Goal: Find specific page/section: Find specific page/section

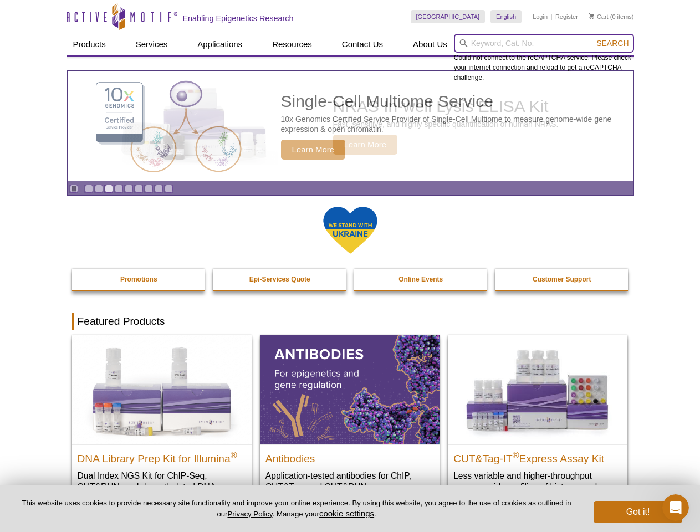
click at [544, 43] on input "search" at bounding box center [544, 43] width 180 height 19
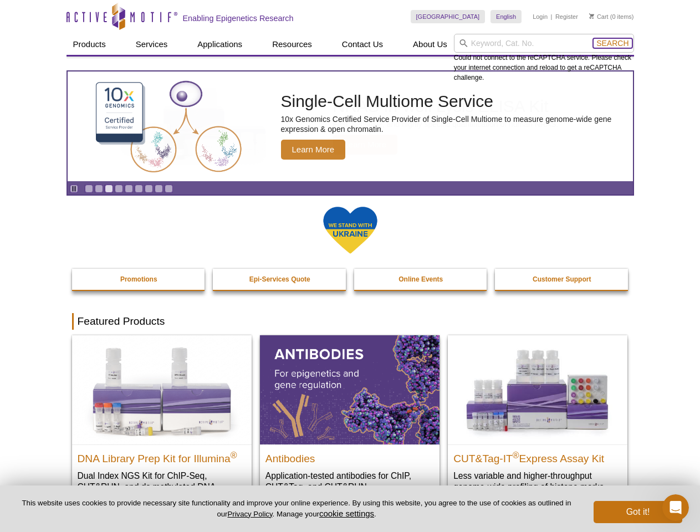
click at [613, 43] on span "Search" at bounding box center [613, 43] width 32 height 9
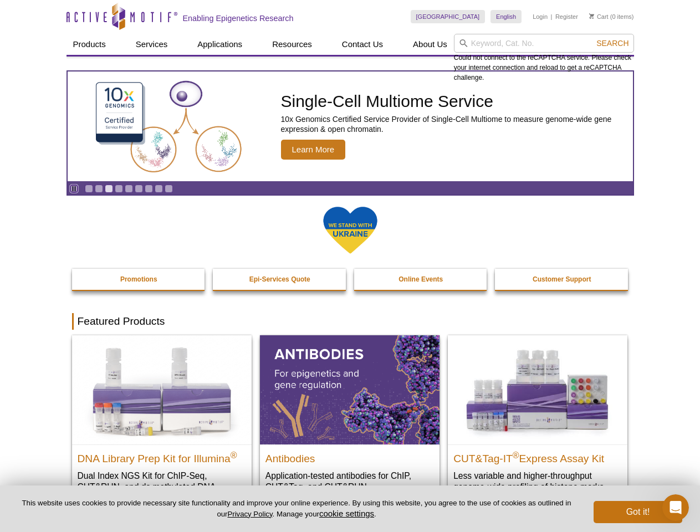
click at [74, 189] on icon "Pause" at bounding box center [73, 188] width 7 height 7
click at [89, 189] on link "Go to slide 1" at bounding box center [89, 189] width 8 height 8
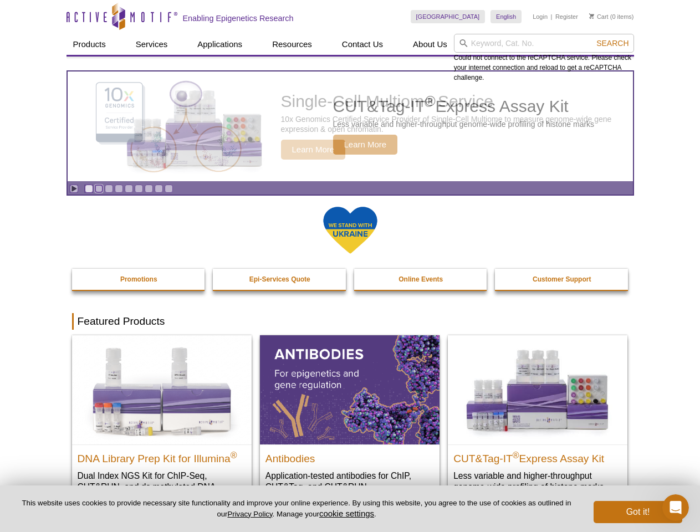
click at [99, 189] on link "Go to slide 2" at bounding box center [99, 189] width 8 height 8
click at [109, 189] on link "Go to slide 3" at bounding box center [109, 189] width 8 height 8
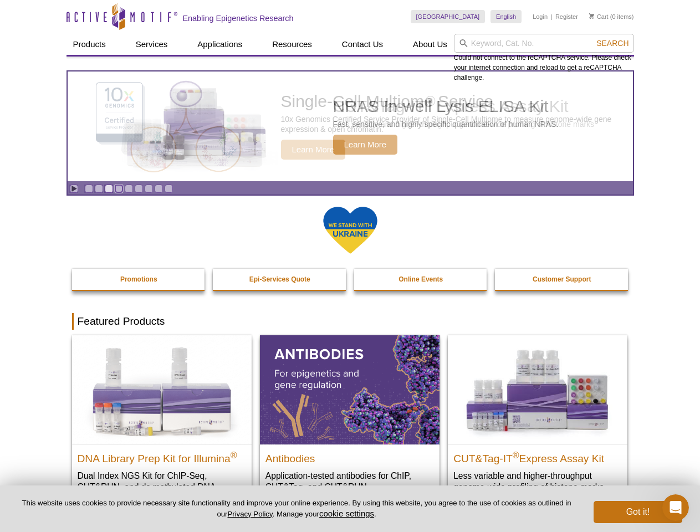
click at [119, 189] on link "Go to slide 4" at bounding box center [119, 189] width 8 height 8
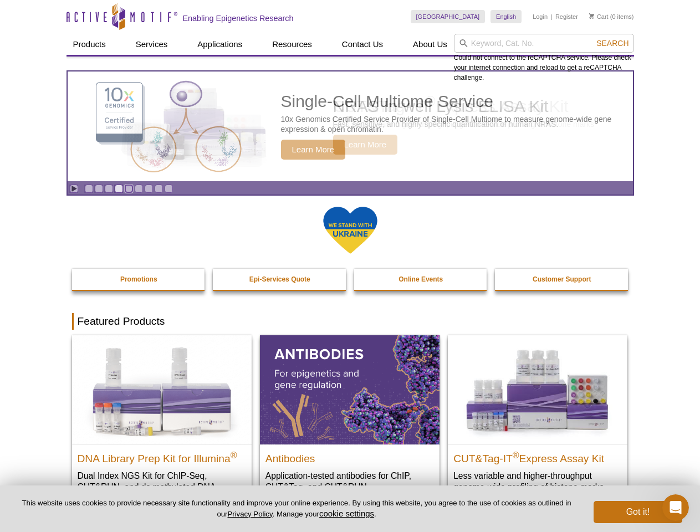
click at [129, 189] on link "Go to slide 5" at bounding box center [129, 189] width 8 height 8
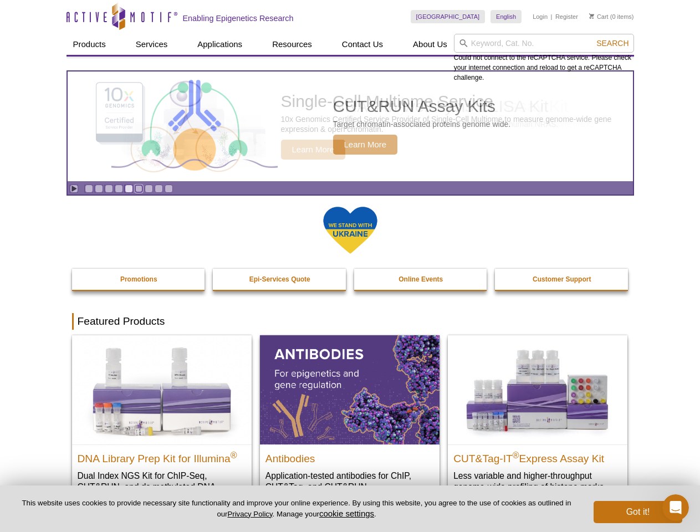
click at [139, 189] on link "Go to slide 6" at bounding box center [139, 189] width 8 height 8
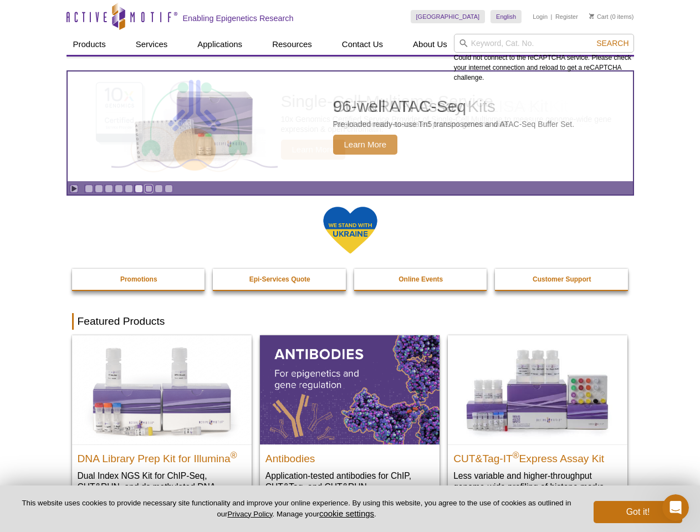
click at [149, 189] on link "Go to slide 7" at bounding box center [149, 189] width 8 height 8
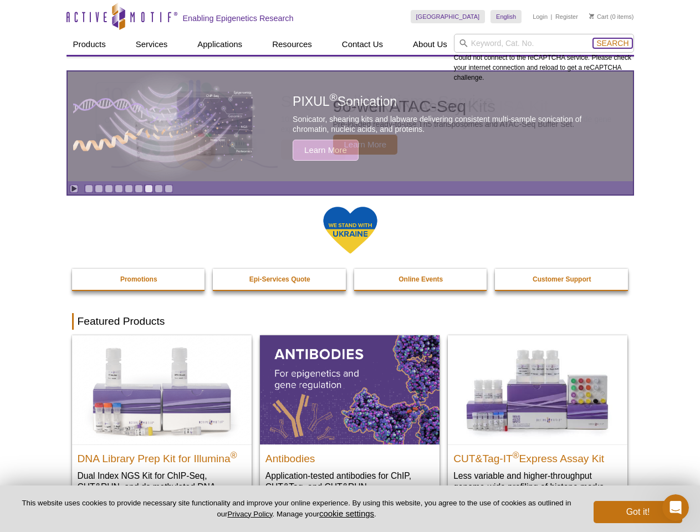
click at [613, 43] on span "Search" at bounding box center [613, 43] width 32 height 9
